Goal: Information Seeking & Learning: Find specific page/section

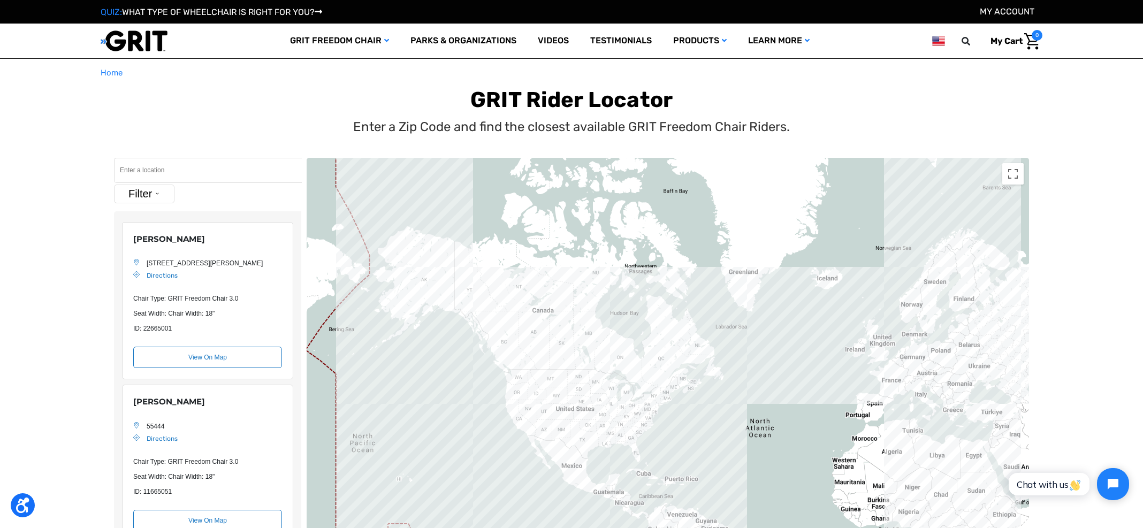
click at [186, 167] on input "Search" at bounding box center [208, 170] width 188 height 25
paste input "Vancouver, BC"
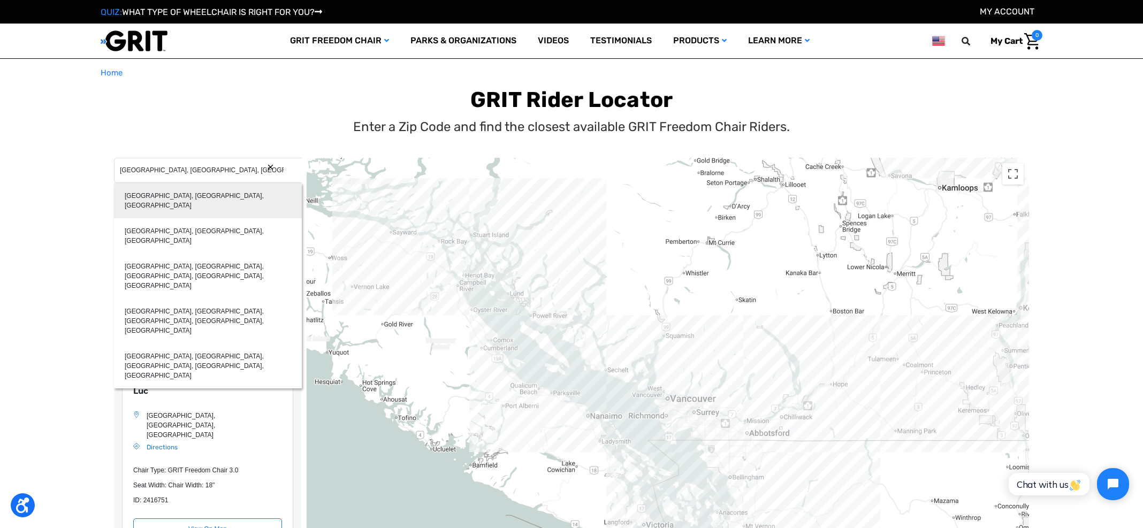
click at [183, 190] on div "Vancouver, BC, Canada" at bounding box center [208, 200] width 188 height 35
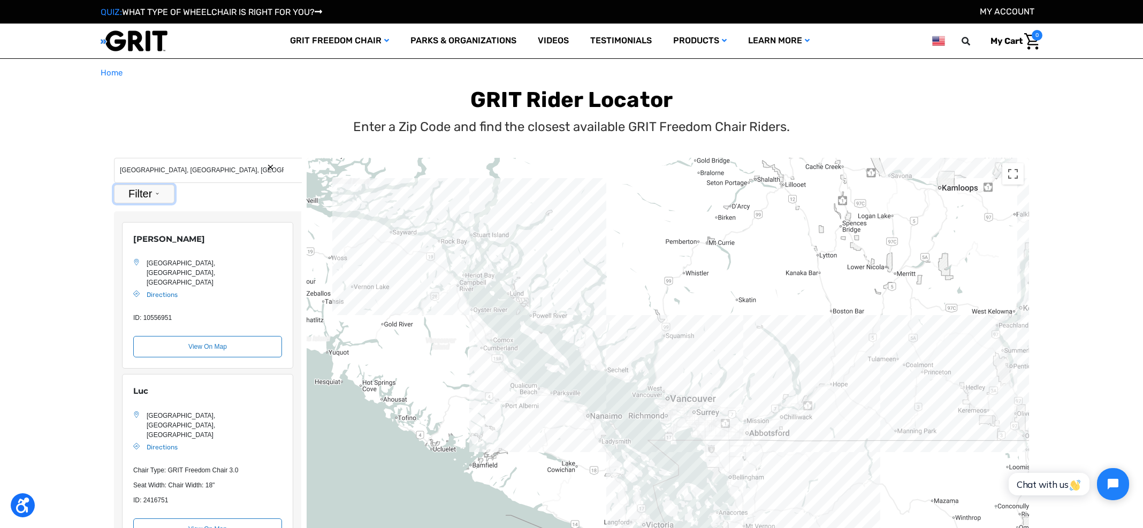
click at [158, 197] on button "Filter" at bounding box center [144, 194] width 60 height 19
click at [153, 273] on label "Park With Chair" at bounding box center [147, 279] width 41 height 19
click at [127, 273] on input "Park With Chair" at bounding box center [123, 279] width 7 height 19
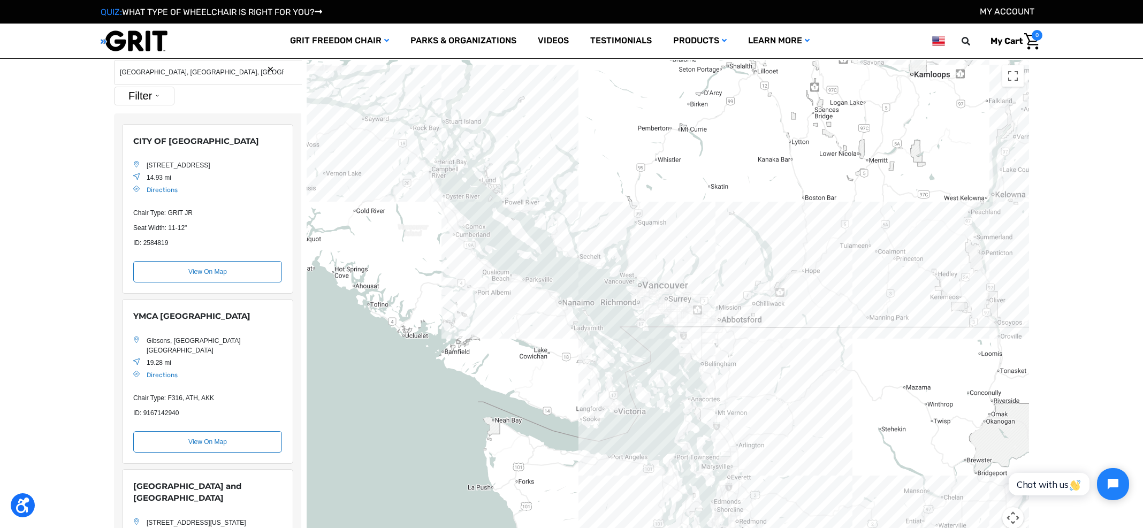
scroll to position [34, 0]
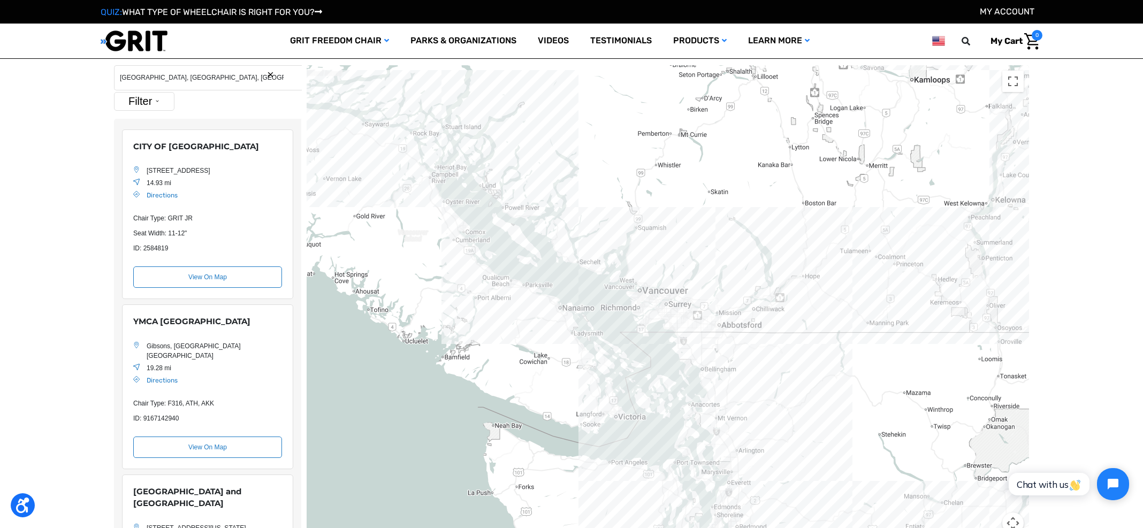
drag, startPoint x: 231, startPoint y: 179, endPoint x: 127, endPoint y: 146, distance: 109.0
click at [127, 146] on div "CITY OF SURREY 14225 Green Timbers Way, Surrey, British Columbia V3T 0J2, Canad…" at bounding box center [207, 214] width 171 height 170
click at [35, 231] on main "Home GRIT Rider Locator Enter a Zip Code and find the closest available GRIT Fr…" at bounding box center [571, 271] width 1143 height 594
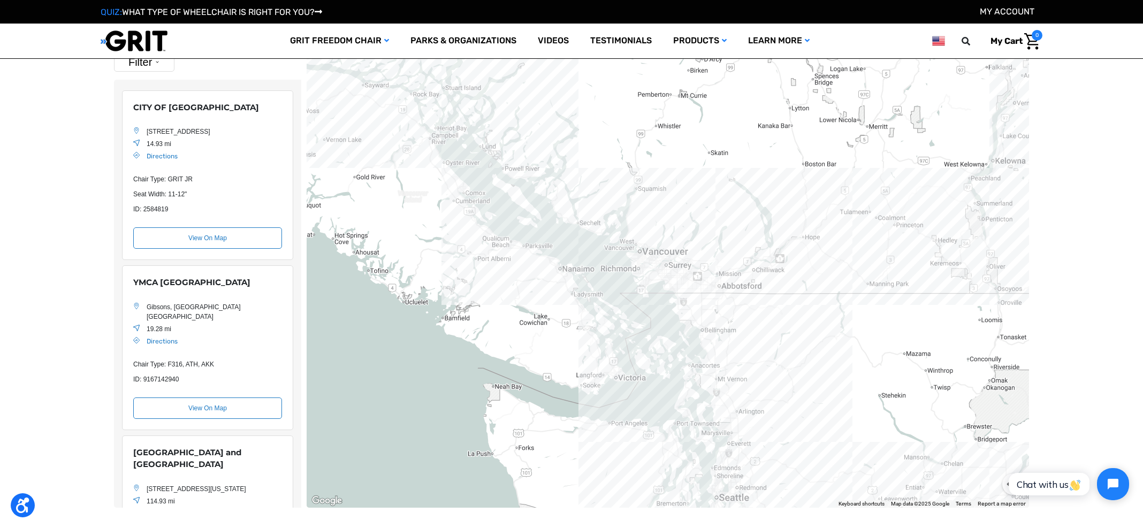
scroll to position [92, 0]
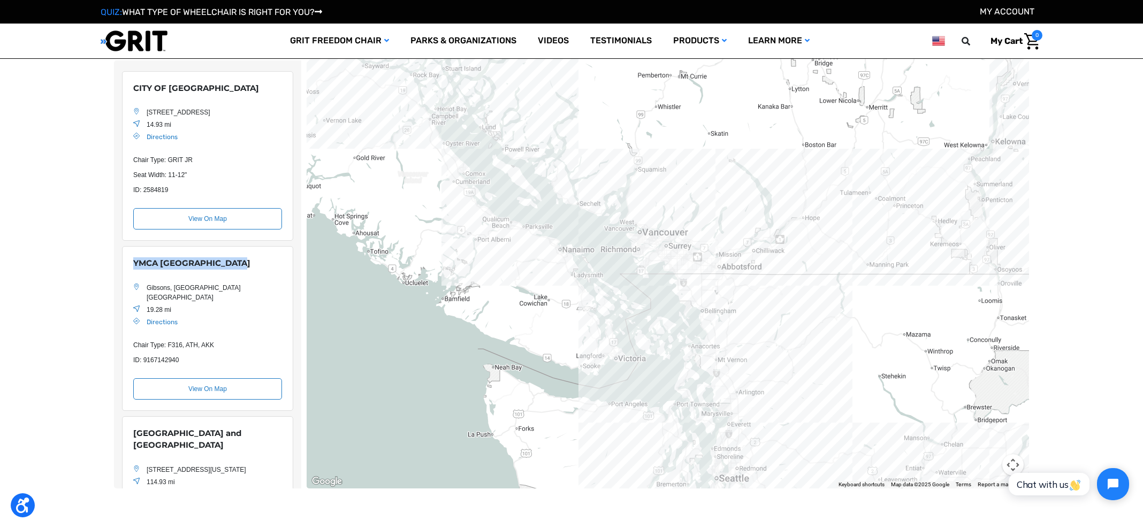
drag, startPoint x: 243, startPoint y: 272, endPoint x: 132, endPoint y: 276, distance: 111.4
click at [132, 276] on div "YMCA Camp Elphinstone Gibsons, British Columbia Canada 19.28 mi Directions Chai…" at bounding box center [207, 328] width 171 height 165
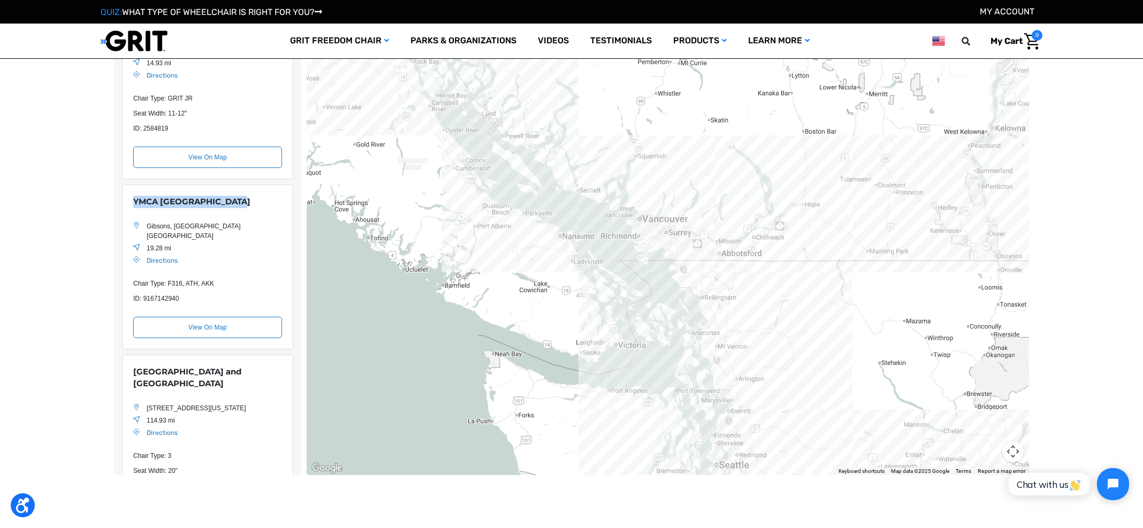
scroll to position [50, 0]
drag, startPoint x: 251, startPoint y: 233, endPoint x: 126, endPoint y: 208, distance: 128.2
click at [126, 208] on div "YMCA Camp Elphinstone Gibsons, British Columbia Canada 19.28 mi Directions Chai…" at bounding box center [207, 265] width 171 height 165
copy div "YMCA Camp Elphinstone Gibsons, British Columbia Canada"
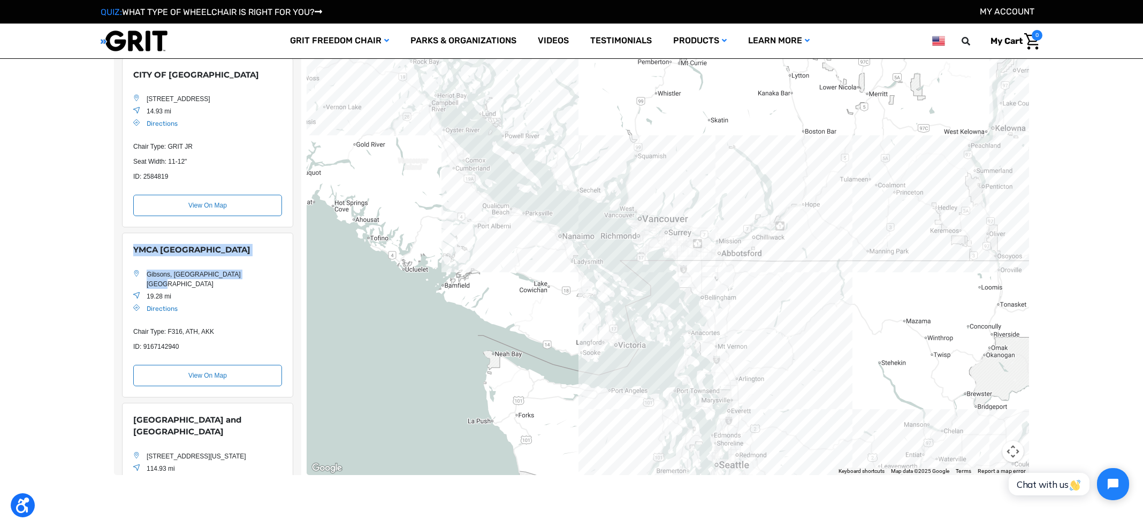
scroll to position [0, 0]
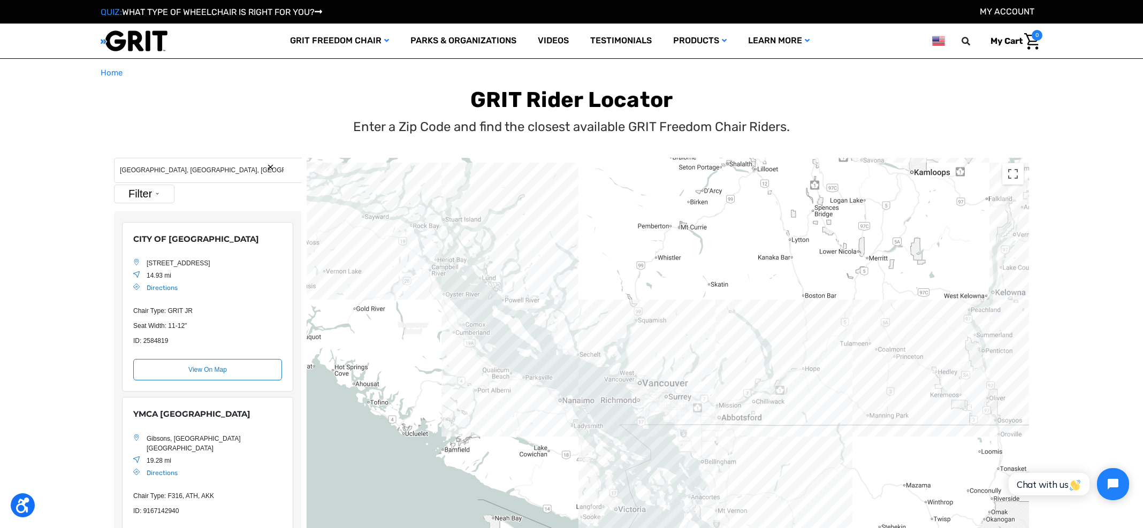
click at [210, 171] on input "Vancouver, BC, Canada" at bounding box center [208, 170] width 188 height 25
paste input "Sandy Hook Kentucky"
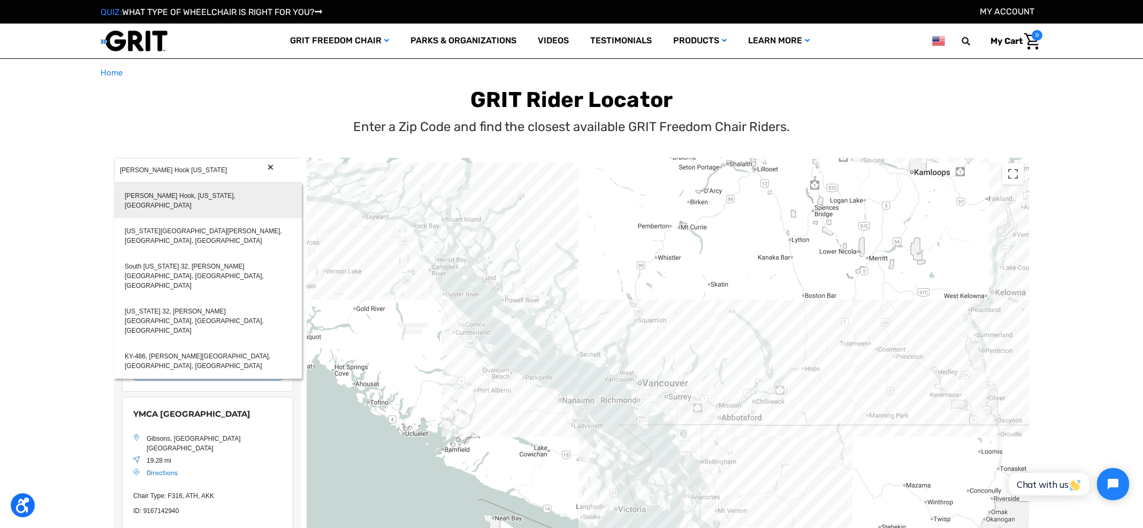
type input "Sandy Hook, Kentucky, USA"
click at [204, 193] on div "Sandy Hook, Kentucky, USA" at bounding box center [208, 200] width 188 height 35
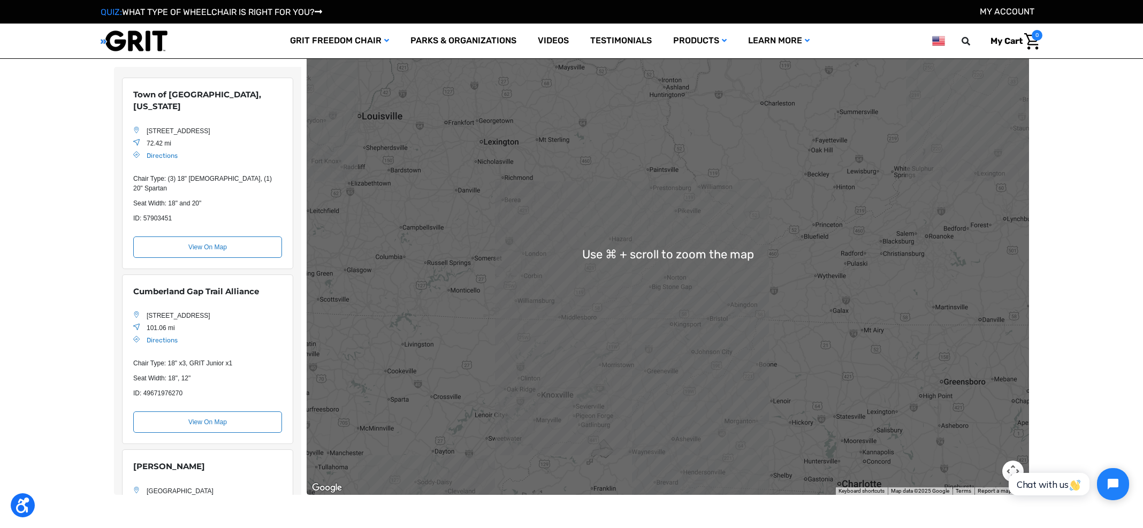
scroll to position [79, 0]
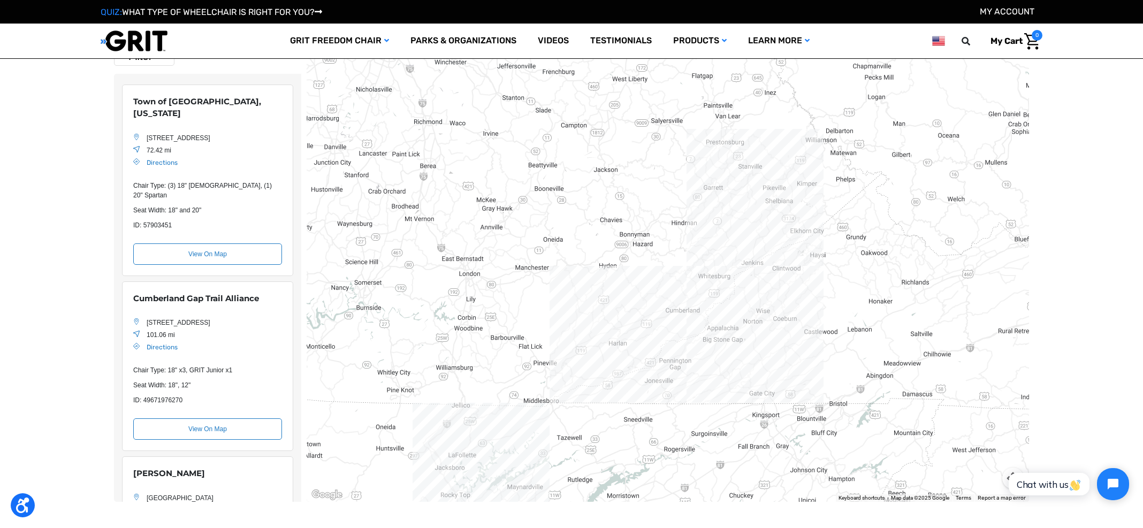
click at [596, 383] on div "Location Map" at bounding box center [668, 261] width 722 height 482
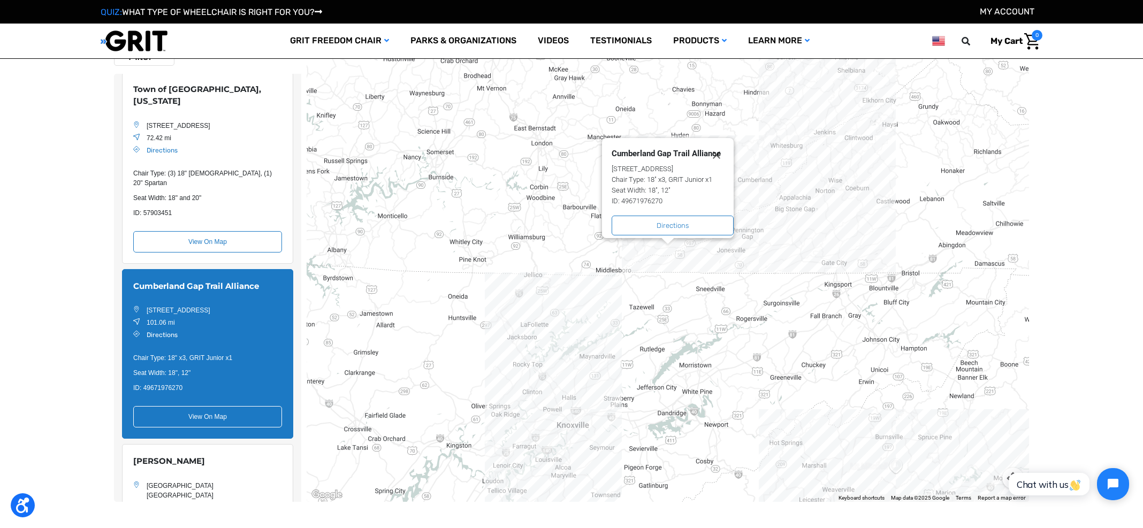
scroll to position [0, 0]
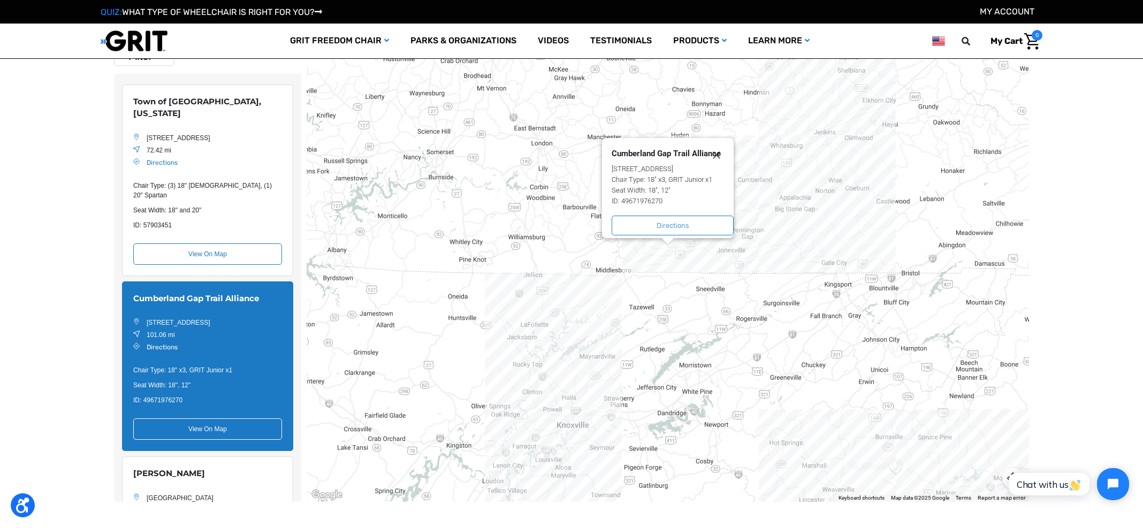
click at [832, 137] on div "Cumberland Gap Trail Alliance 375 Cherokee Hills Ln, Ewing, VA 24248, USA Websi…" at bounding box center [668, 261] width 722 height 482
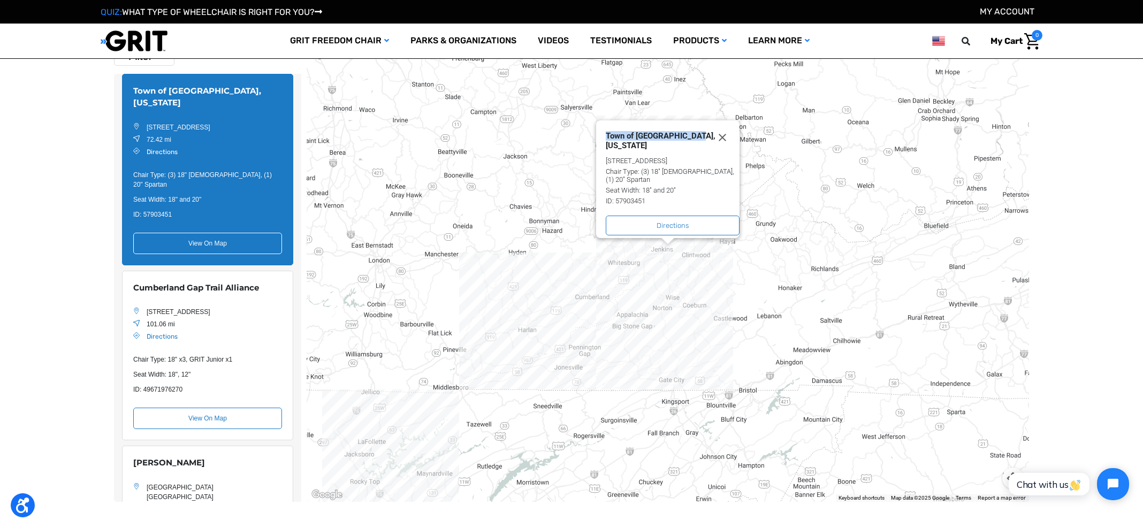
drag, startPoint x: 693, startPoint y: 144, endPoint x: 599, endPoint y: 148, distance: 93.7
click at [599, 148] on div "Town of Pound, Virginia 8422 N River Rd, Pound, VA 24279, USA Website Chair Typ…" at bounding box center [667, 179] width 143 height 118
copy div "Town of Pound, Virginia"
drag, startPoint x: 266, startPoint y: 118, endPoint x: 130, endPoint y: 92, distance: 138.4
click at [130, 92] on div "Town of Pound, Virginia 8422 N River Rd, Pound, VA 24279, USA 72.42 mi Directio…" at bounding box center [207, 170] width 171 height 192
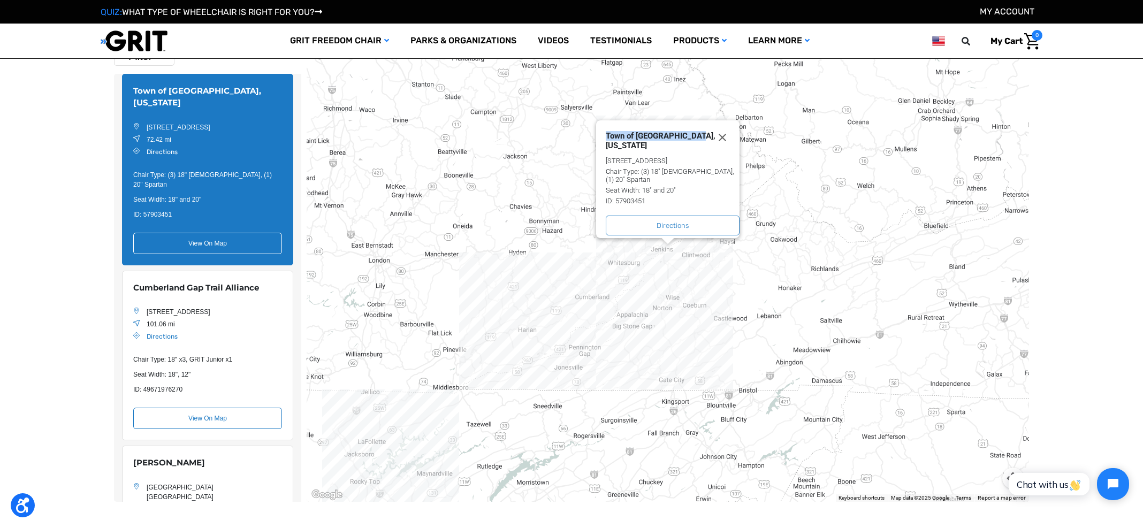
copy div "Town of Pound, Virginia 8422 N River Rd, Pound, VA 24279, USA"
